Goal: Transaction & Acquisition: Purchase product/service

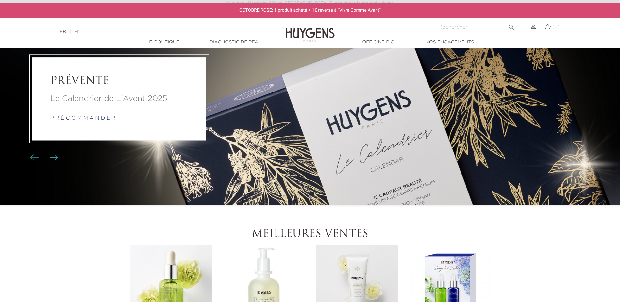
click at [386, 126] on li "PRÉVENTE Le Calendrier de L'Avent 2025 p r é c o m m a n d e r" at bounding box center [310, 98] width 620 height 211
click at [142, 98] on p "Le Calendrier de L'Avent 2025" at bounding box center [119, 99] width 138 height 12
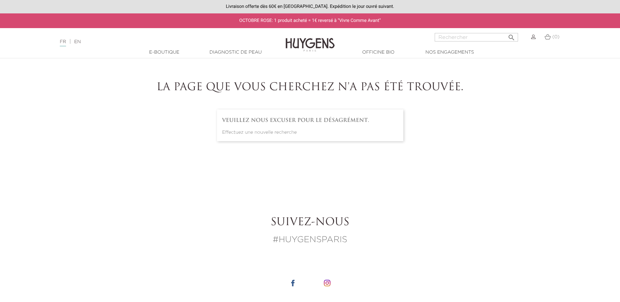
click at [264, 121] on h4 "Veuillez nous excuser pour le désagrément." at bounding box center [310, 120] width 176 height 6
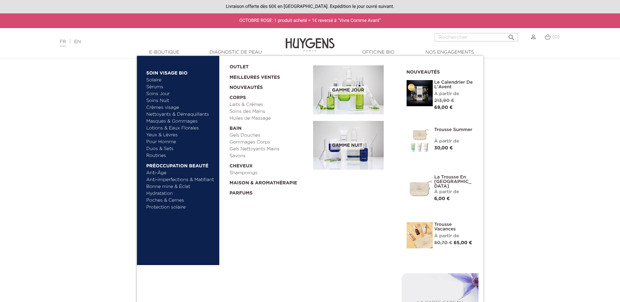
click at [436, 84] on link "Le Calendrier de L'Avent" at bounding box center [453, 84] width 39 height 9
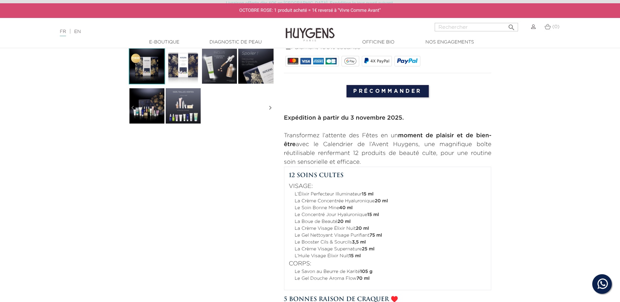
scroll to position [196, 0]
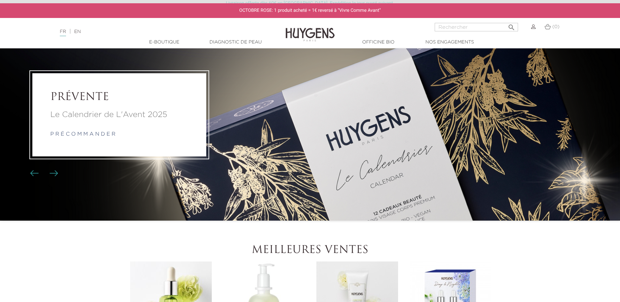
scroll to position [65, 0]
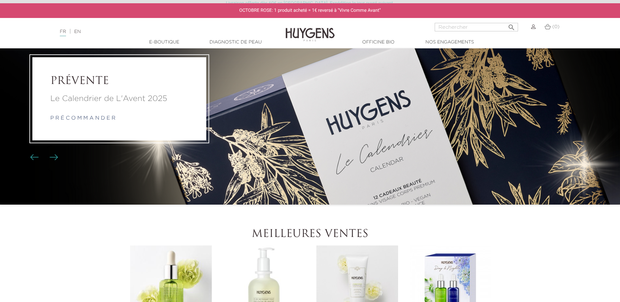
click at [76, 119] on link "p r é c o m m a n d e r" at bounding box center [82, 118] width 65 height 5
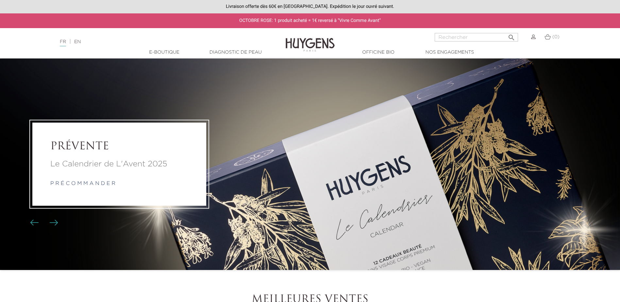
scroll to position [65, 0]
